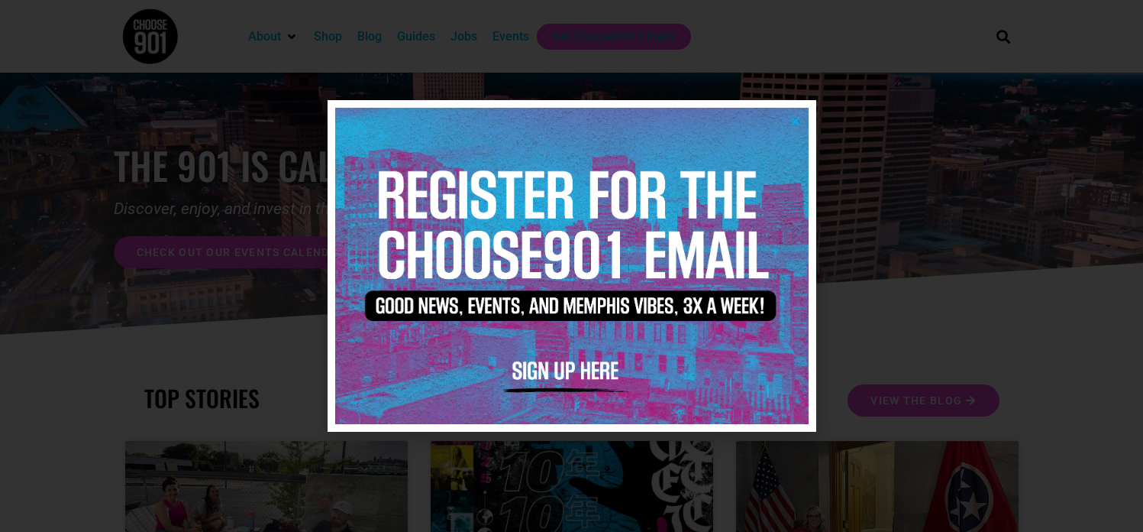
click at [792, 121] on icon "Close" at bounding box center [795, 120] width 11 height 11
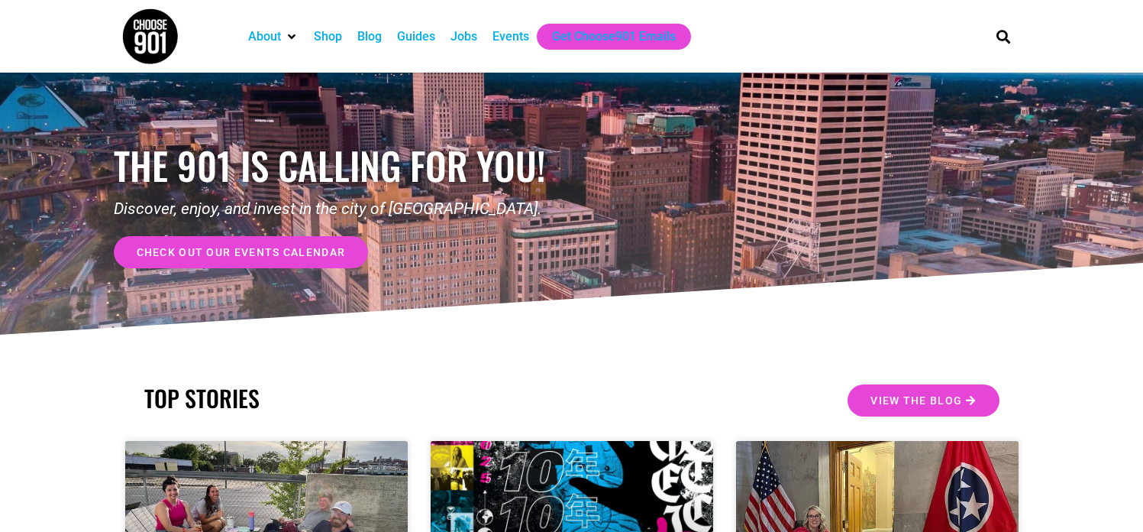
click at [458, 30] on div "Jobs" at bounding box center [464, 36] width 27 height 18
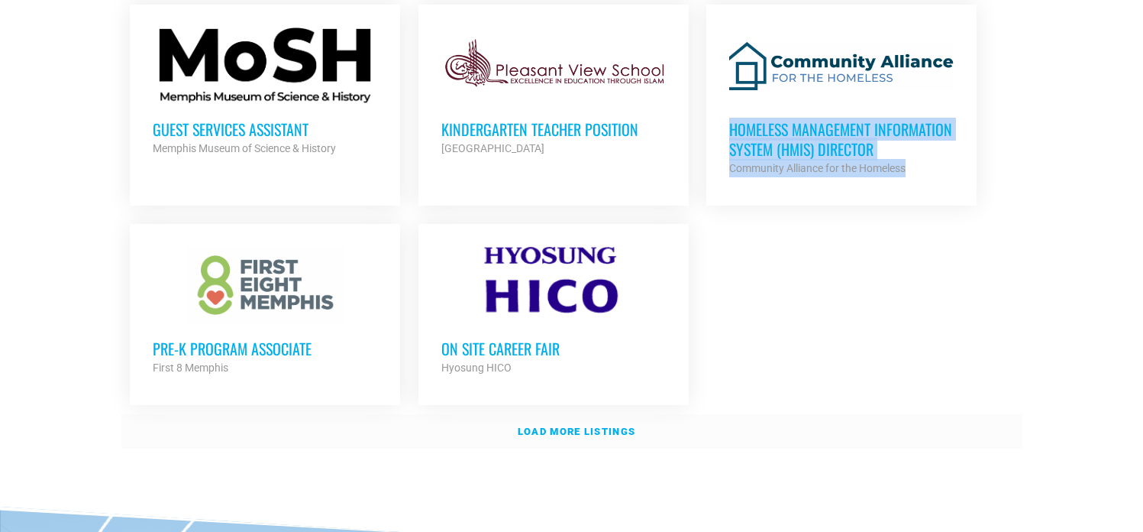
scroll to position [1877, 0]
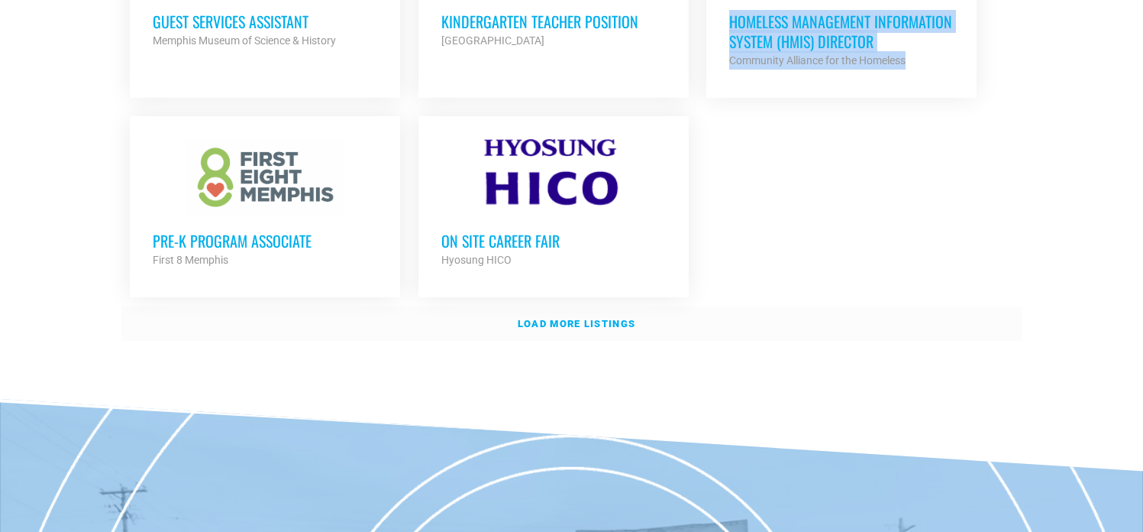
click at [620, 318] on strong "Load more listings" at bounding box center [577, 323] width 118 height 11
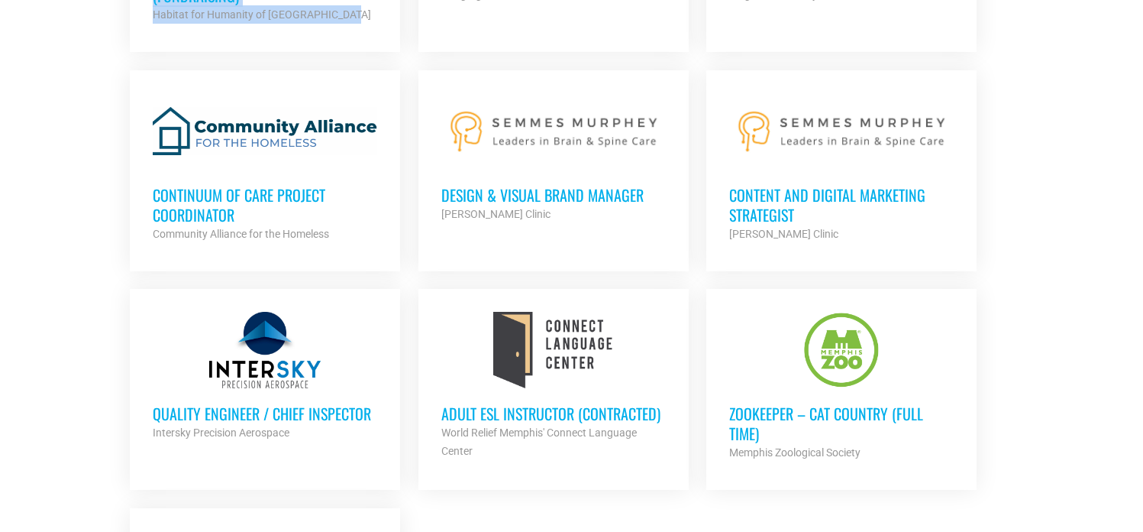
scroll to position [3335, 0]
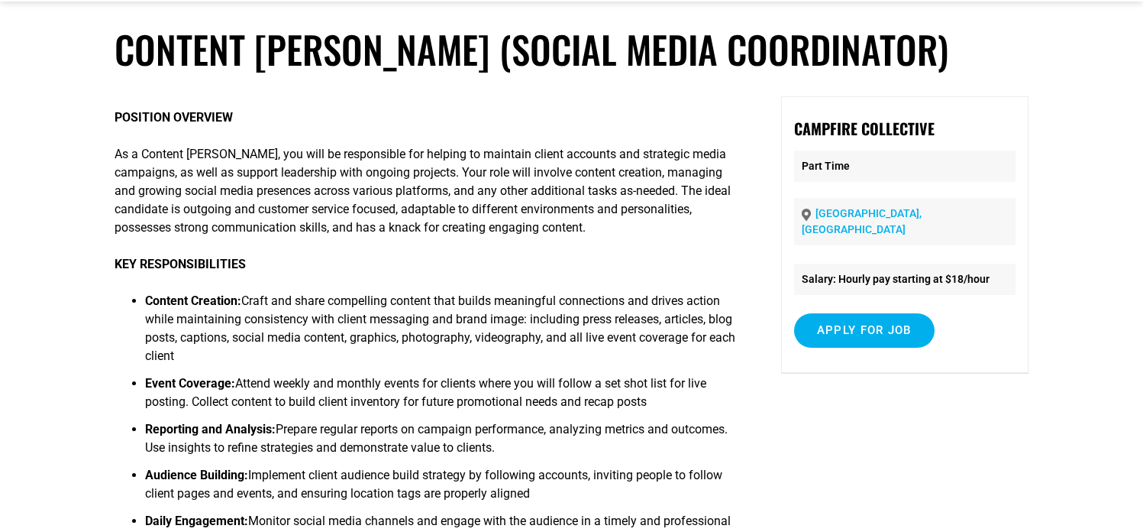
scroll to position [134, 0]
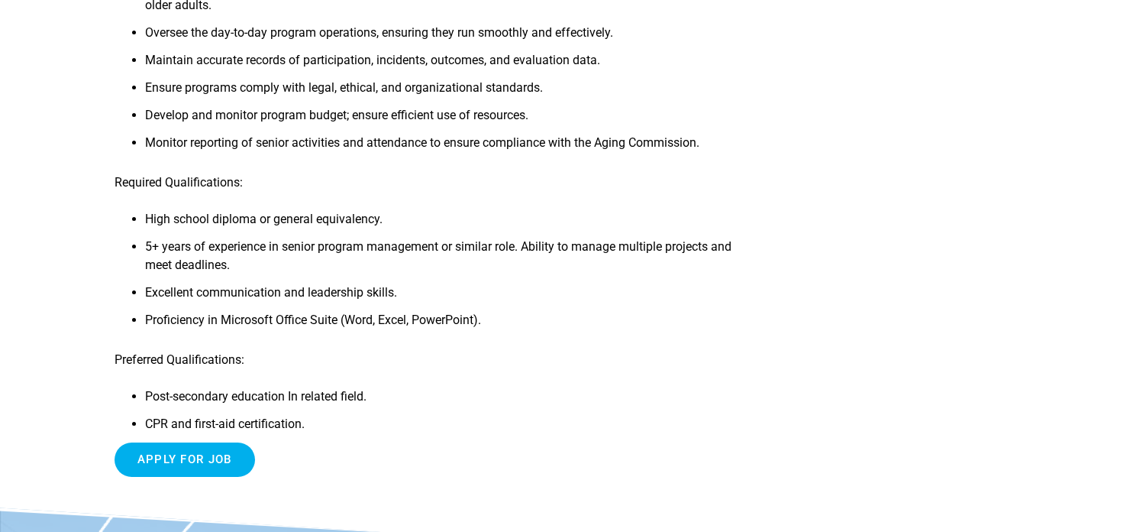
scroll to position [207, 0]
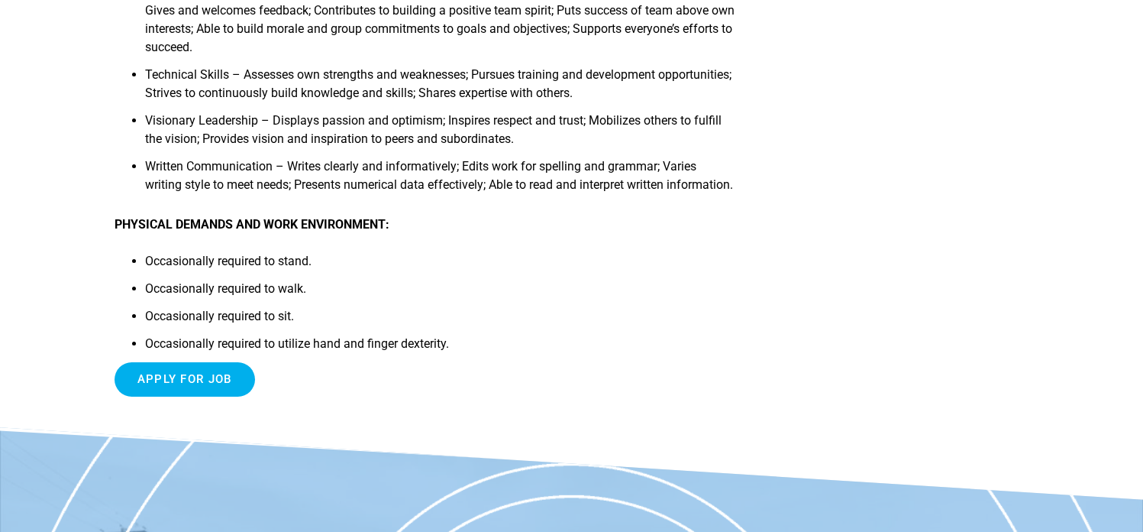
scroll to position [3064, 0]
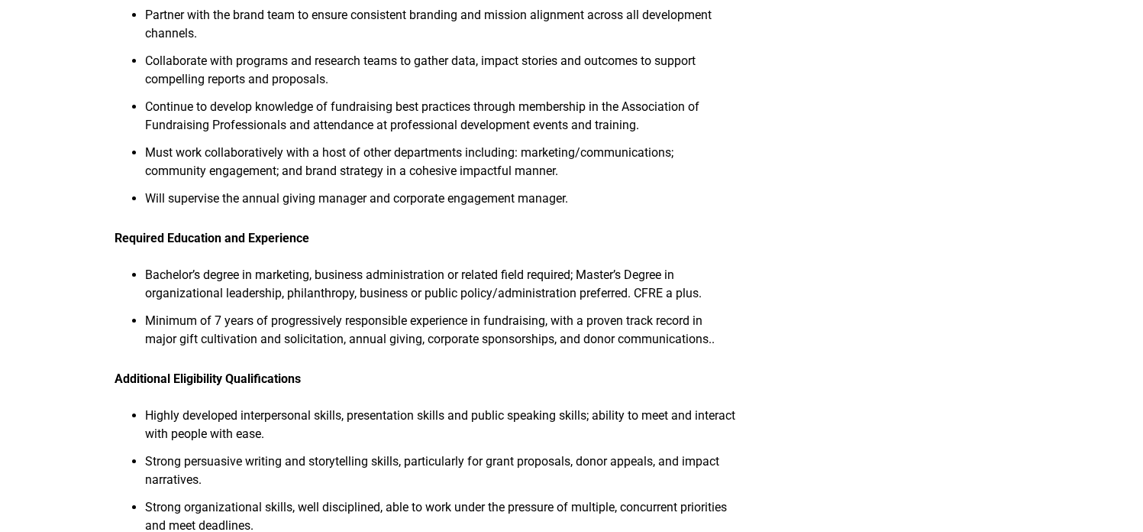
scroll to position [804, 0]
